Goal: Transaction & Acquisition: Purchase product/service

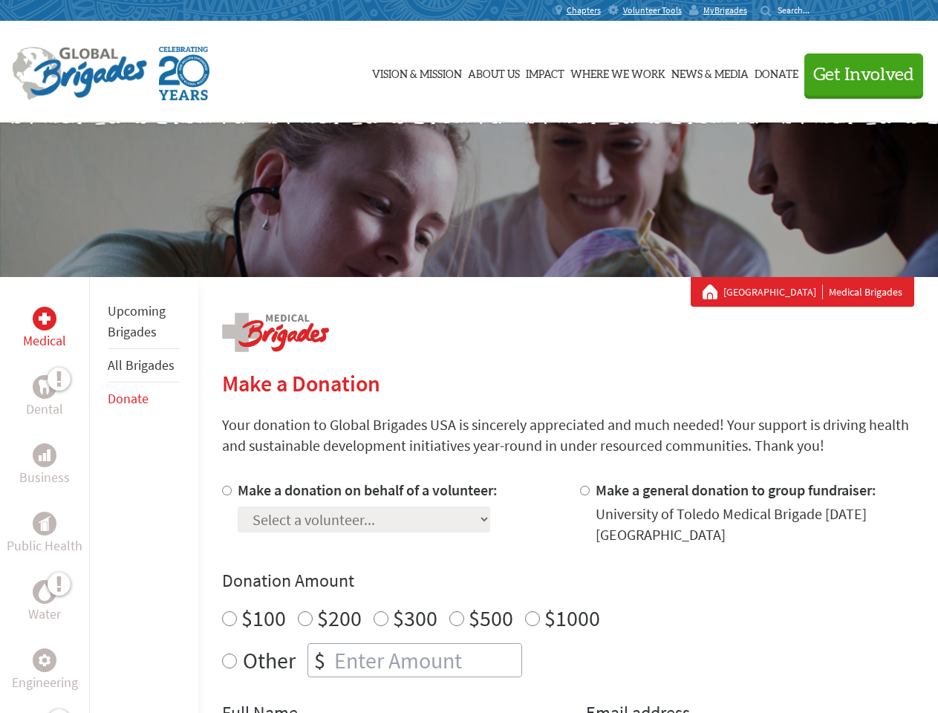
click at [820, 10] on div "Search for:" at bounding box center [790, 10] width 59 height 12
click at [857, 74] on span "Get Involved" at bounding box center [864, 75] width 101 height 18
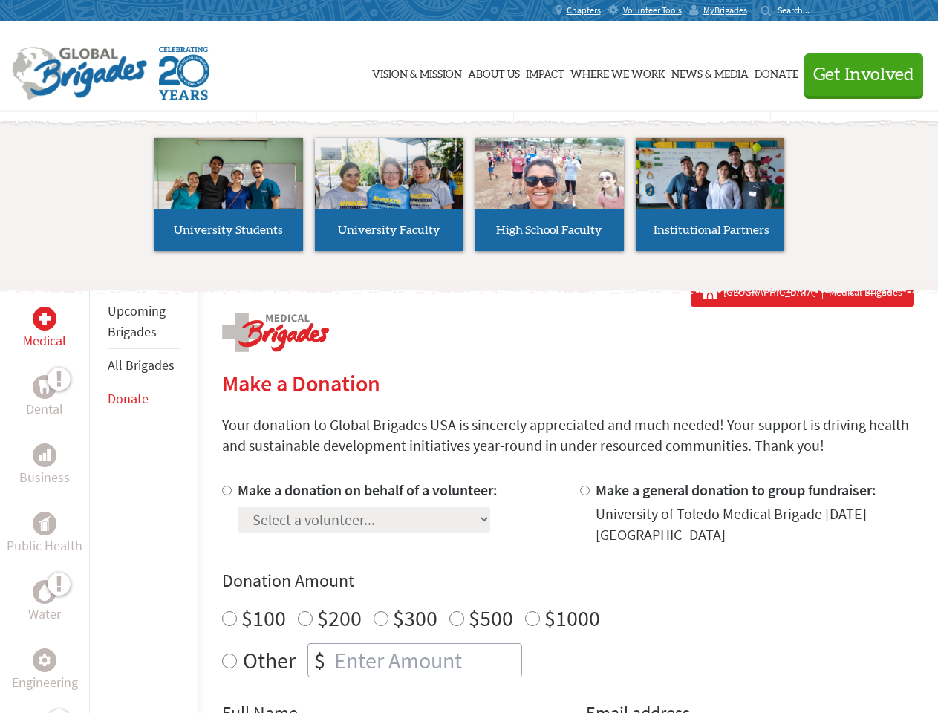
click at [470, 200] on li "High School Faculty" at bounding box center [550, 194] width 160 height 137
click at [98, 495] on div "Upcoming Brigades All Brigades Donate" at bounding box center [143, 633] width 109 height 713
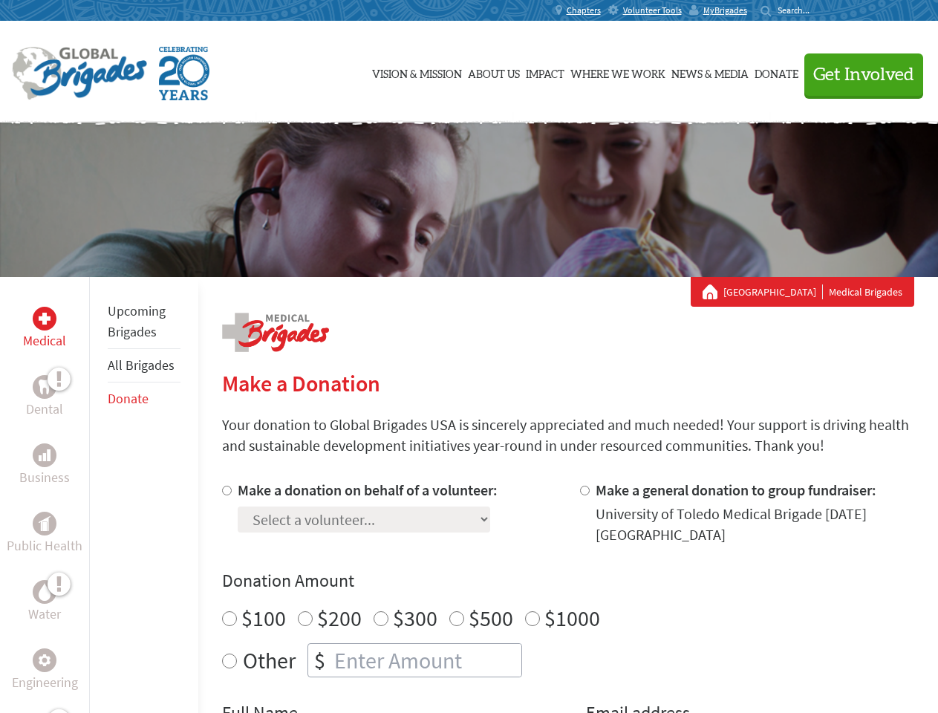
click at [568, 597] on div "Donation Amount $100 $200 $300 $500 $1000 Other $" at bounding box center [568, 623] width 692 height 108
click at [225, 490] on input "Make a donation on behalf of a volunteer:" at bounding box center [227, 491] width 10 height 10
radio input "true"
click at [584, 490] on input "Make a general donation to group fundraiser:" at bounding box center [585, 491] width 10 height 10
radio input "true"
